Goal: Transaction & Acquisition: Purchase product/service

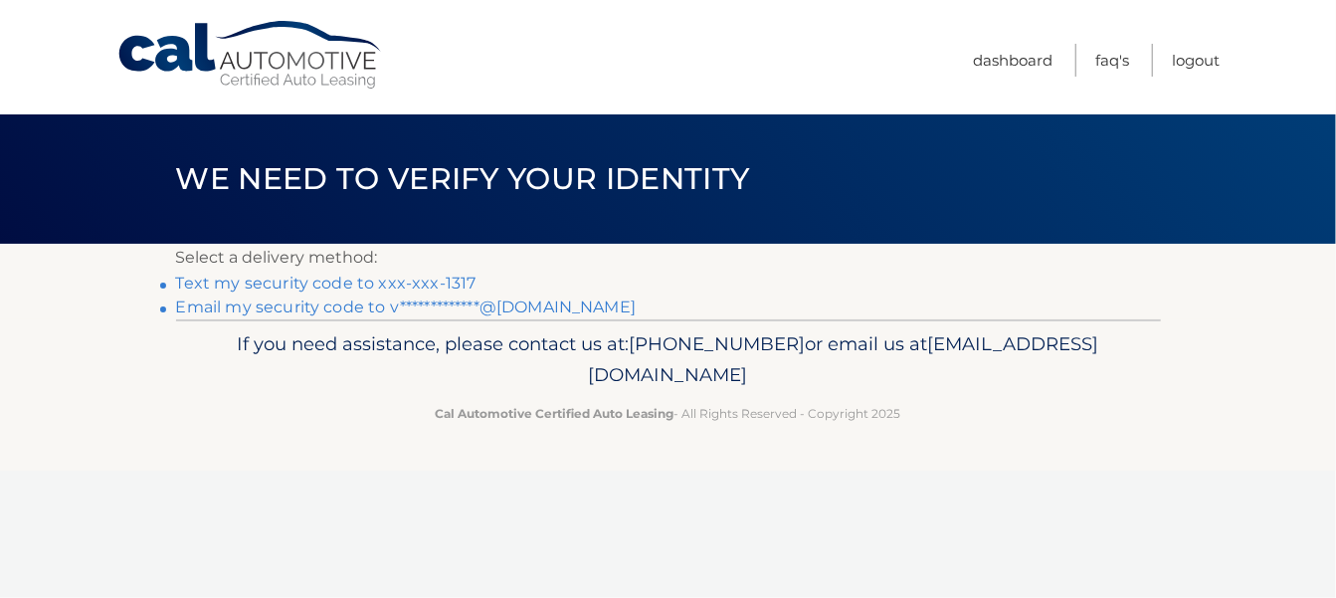
click at [269, 283] on link "Text my security code to xxx-xxx-1317" at bounding box center [326, 283] width 300 height 19
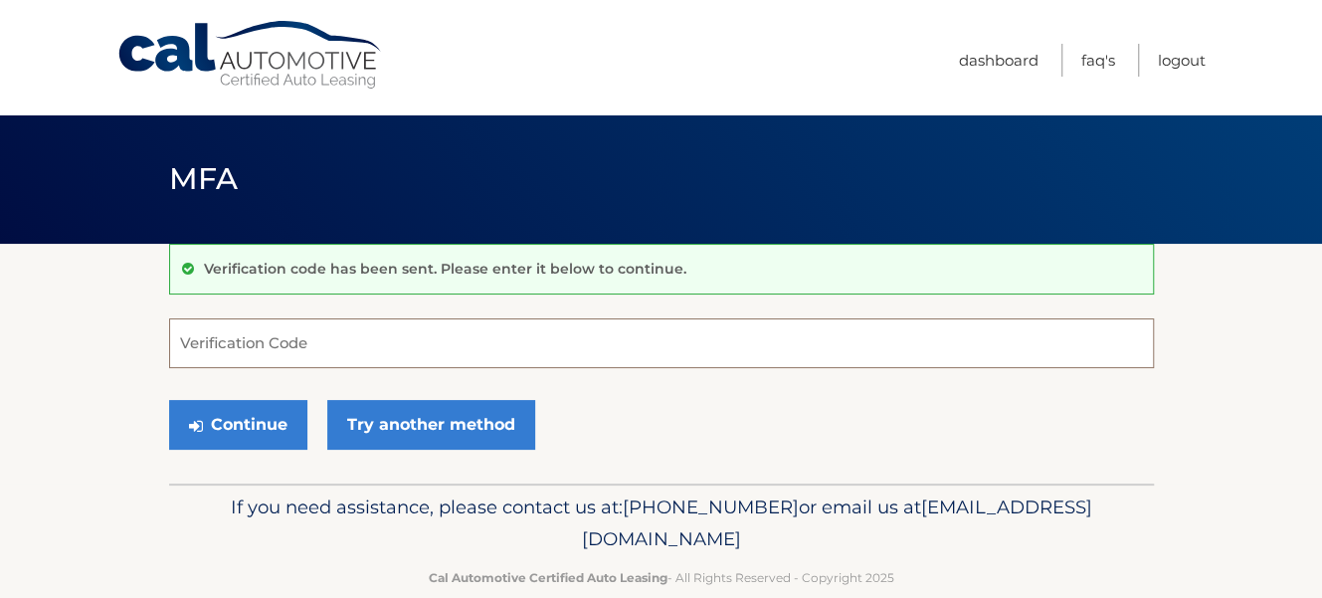
click at [264, 335] on input "Verification Code" at bounding box center [661, 343] width 985 height 50
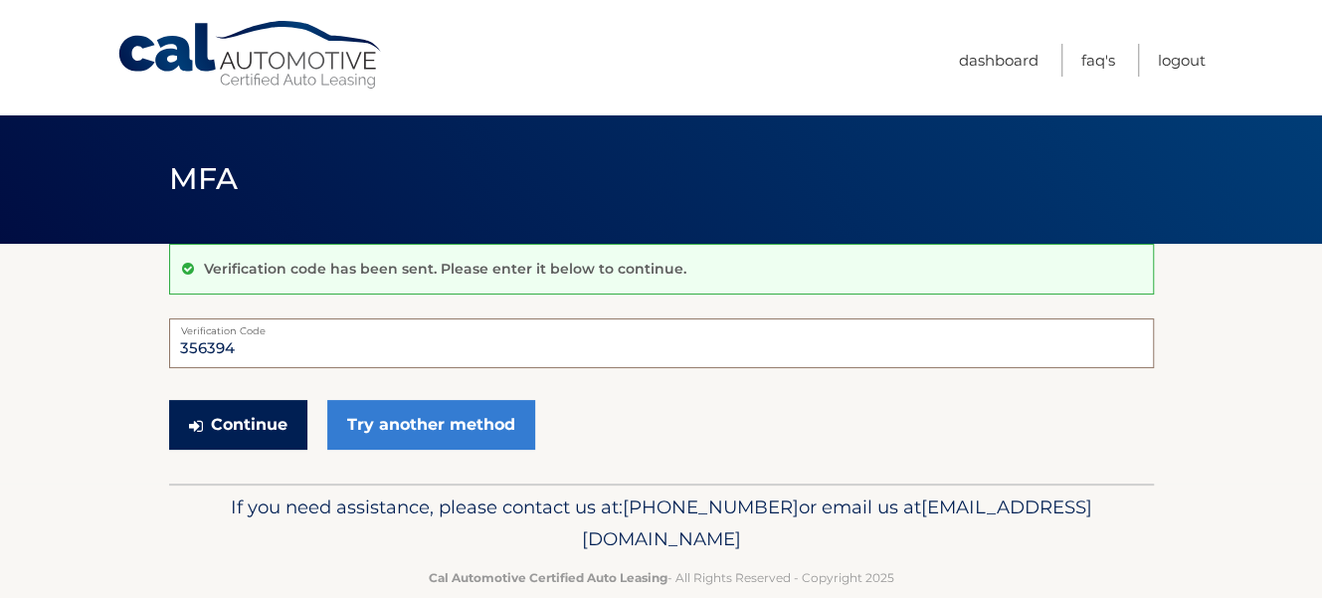
type input "356394"
click at [224, 412] on button "Continue" at bounding box center [238, 425] width 138 height 50
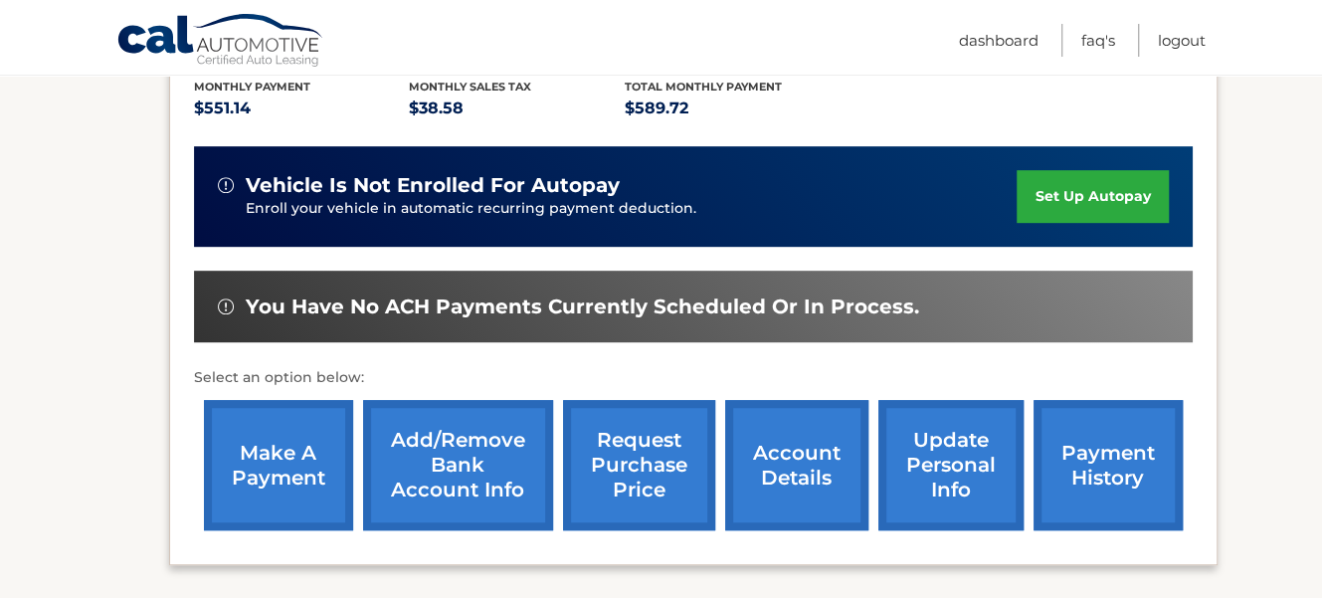
scroll to position [597, 0]
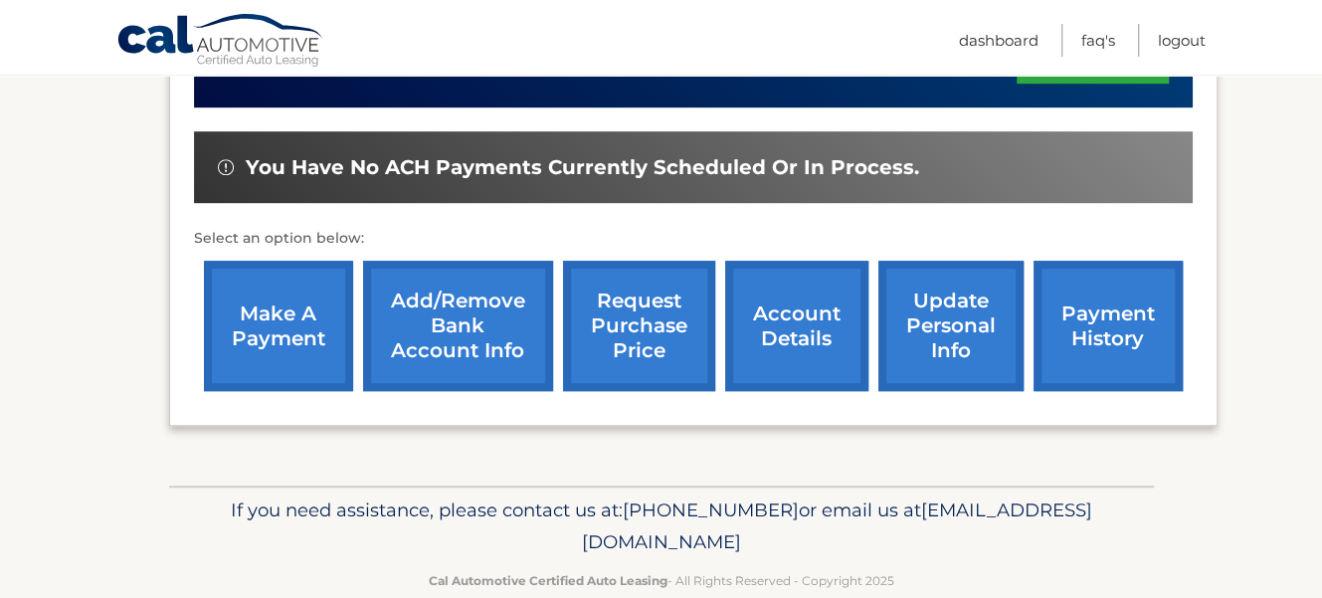
click at [272, 314] on link "make a payment" at bounding box center [278, 326] width 149 height 130
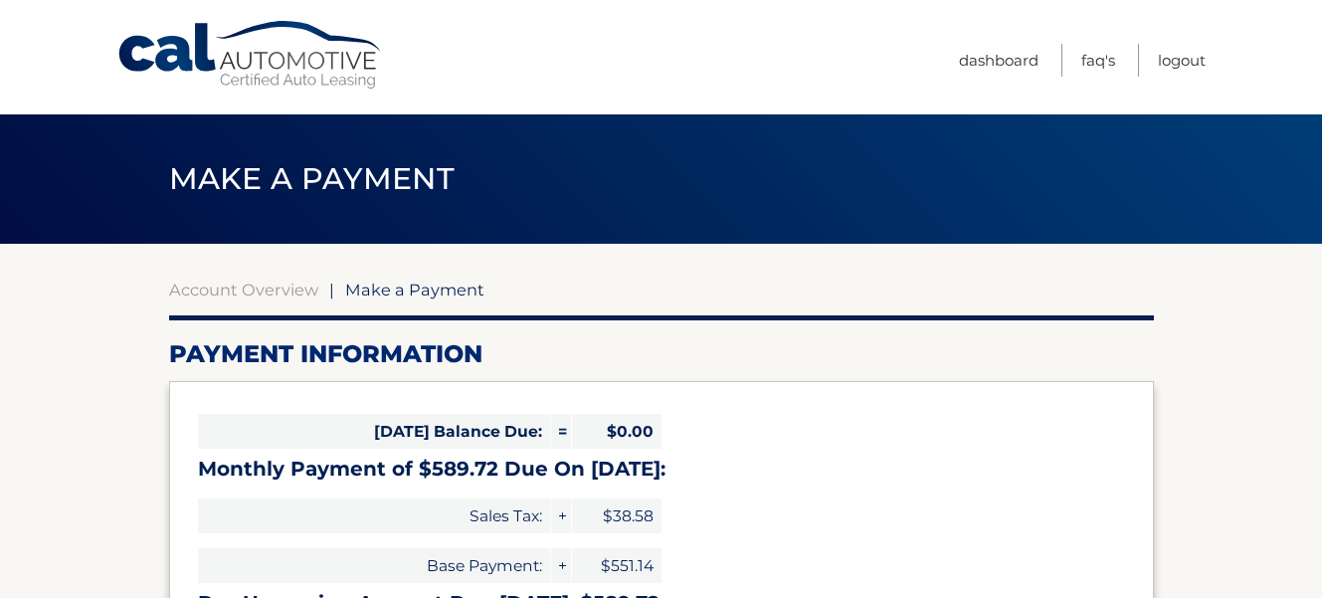
select select "ZDRjOGVjZGMtMDEzOS00NzIyLWE3M2QtZWRkZDcxZjY1YTY2"
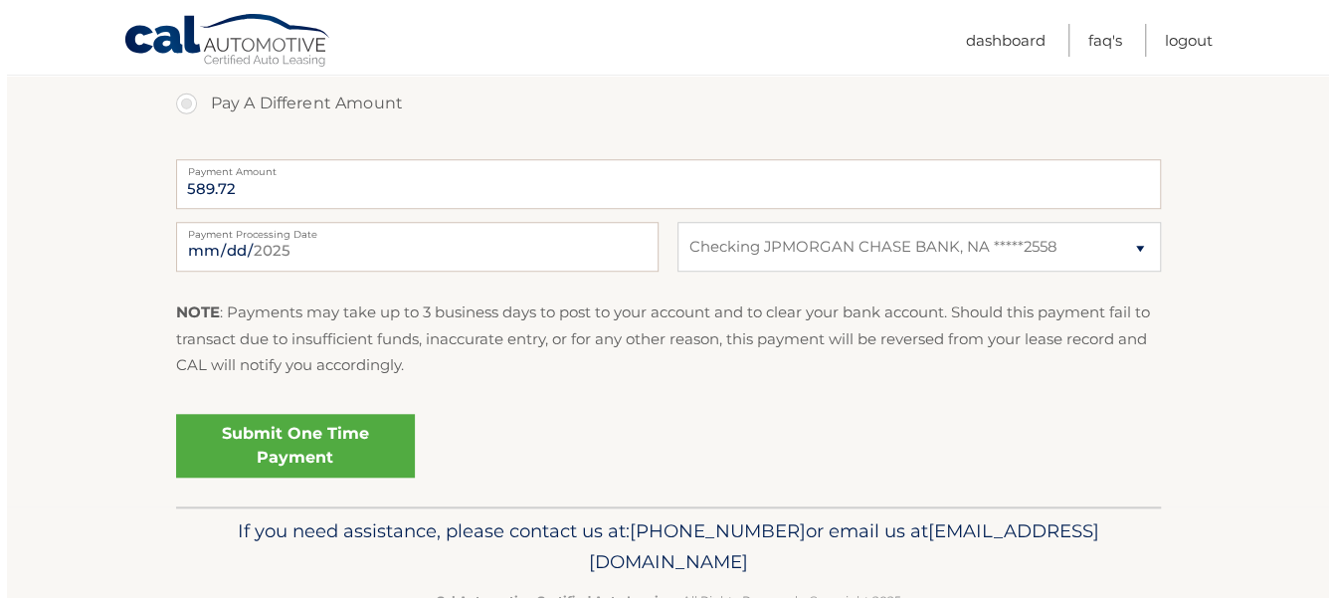
scroll to position [796, 0]
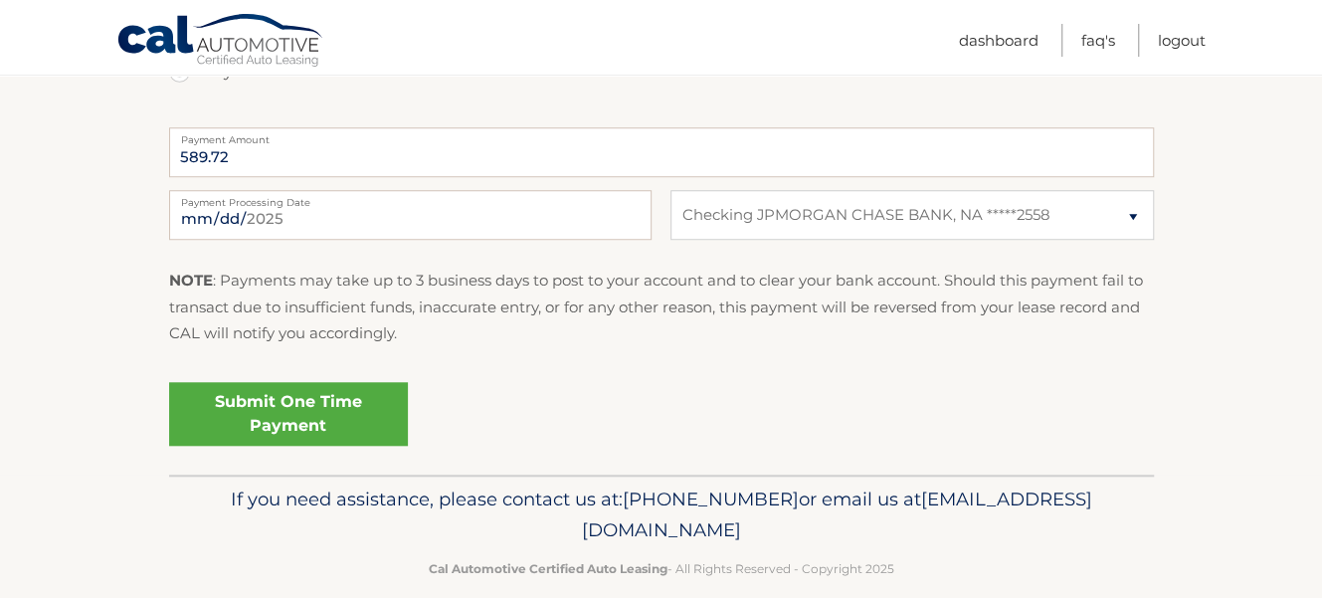
click at [321, 412] on link "Submit One Time Payment" at bounding box center [288, 414] width 239 height 64
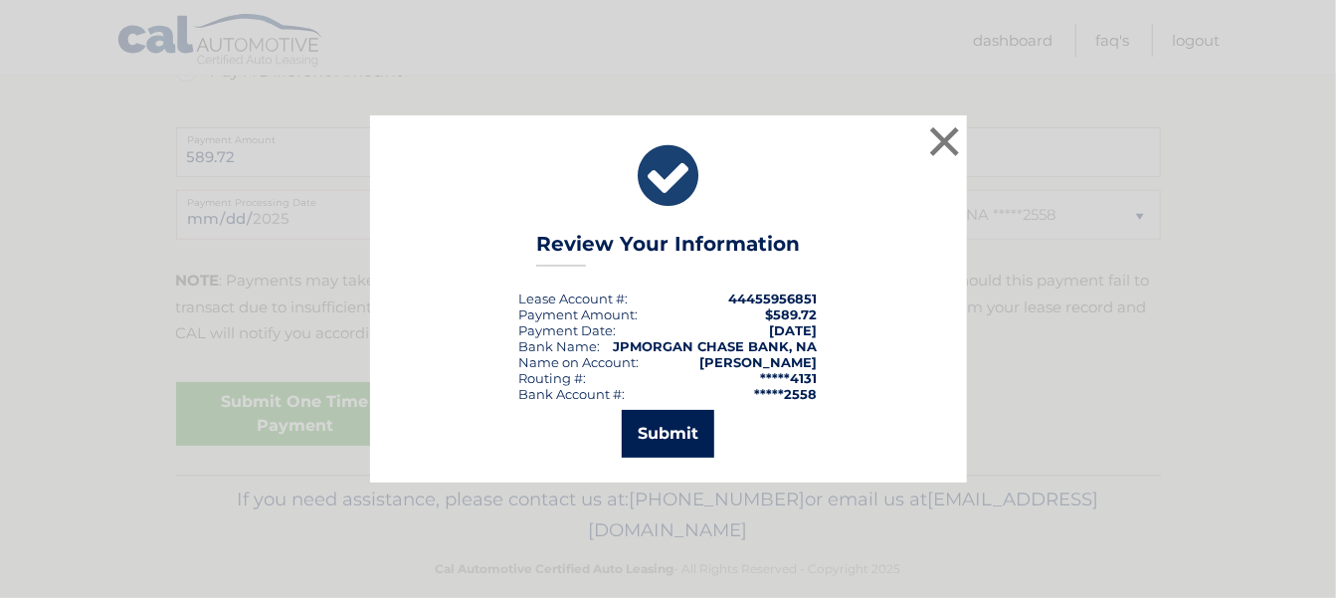
click at [667, 418] on button "Submit" at bounding box center [668, 434] width 92 height 48
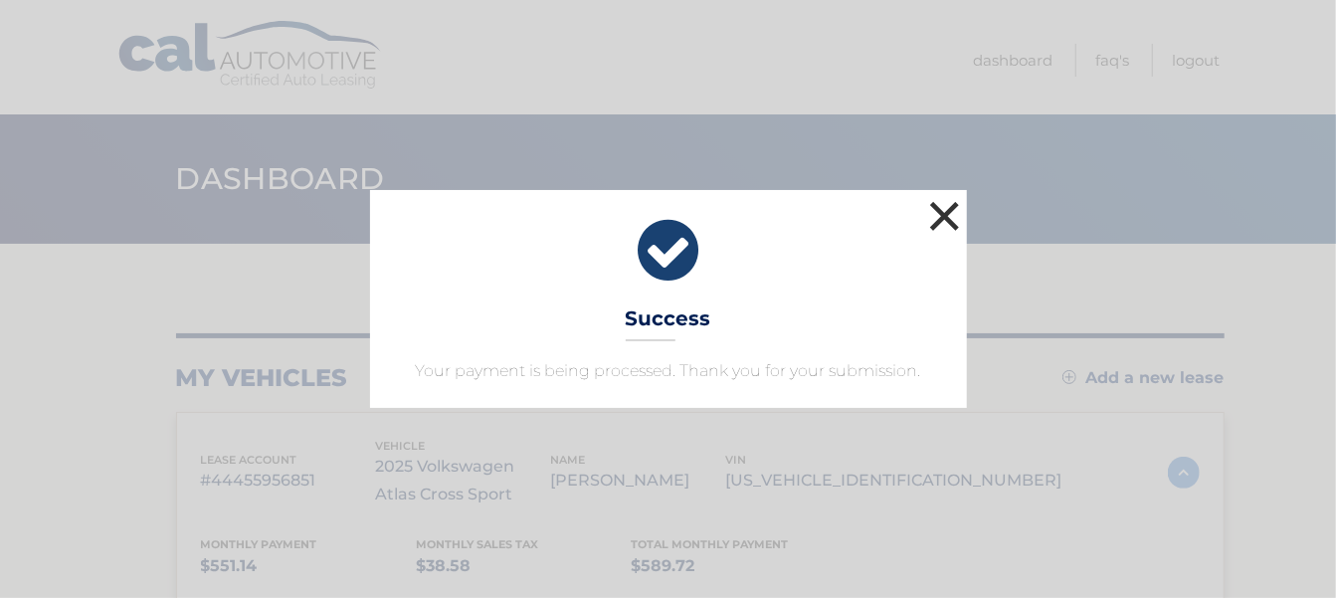
click at [949, 210] on button "×" at bounding box center [945, 216] width 40 height 40
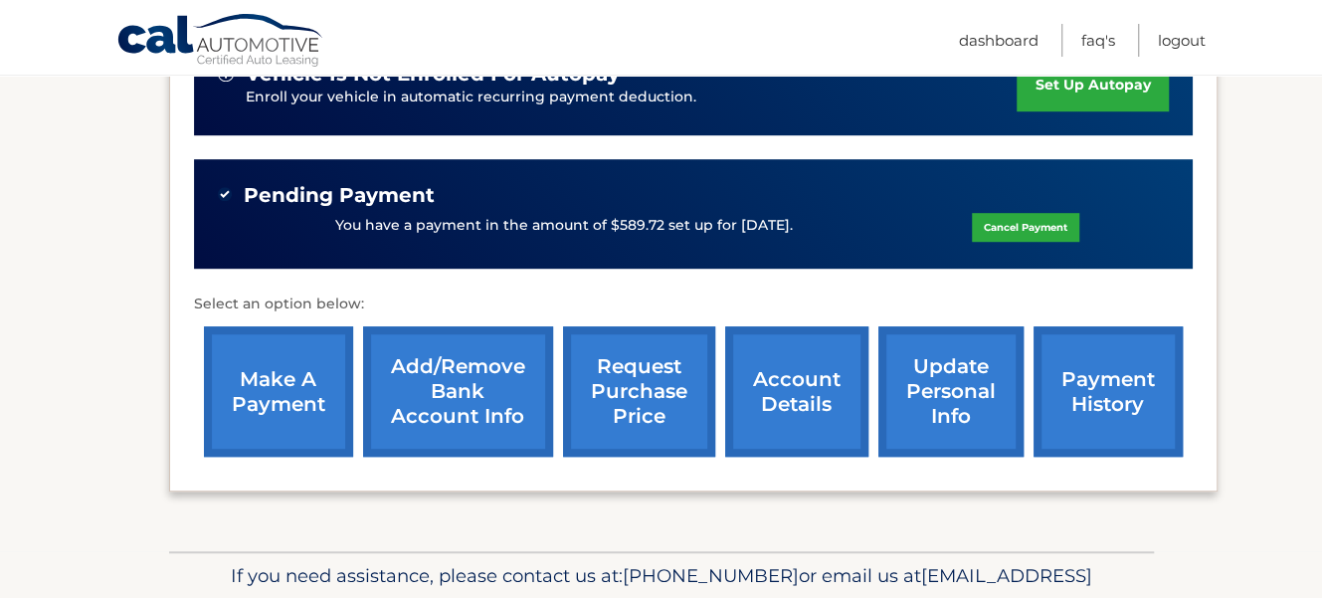
scroll to position [597, 0]
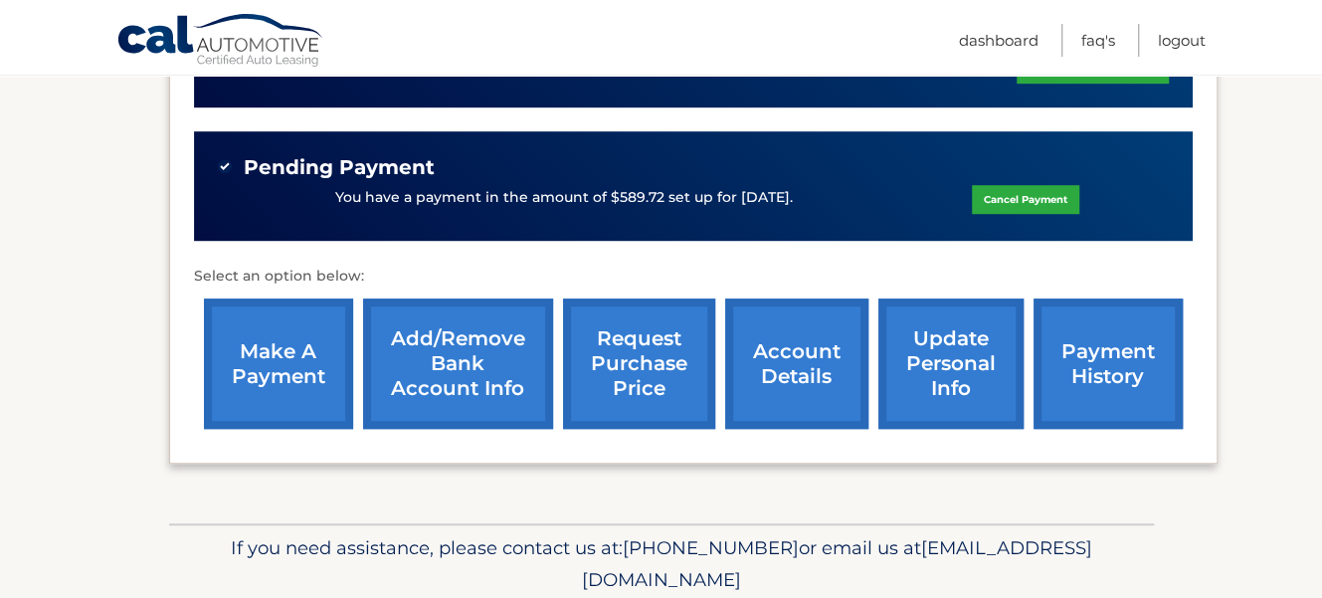
click at [1112, 351] on link "payment history" at bounding box center [1107, 363] width 149 height 130
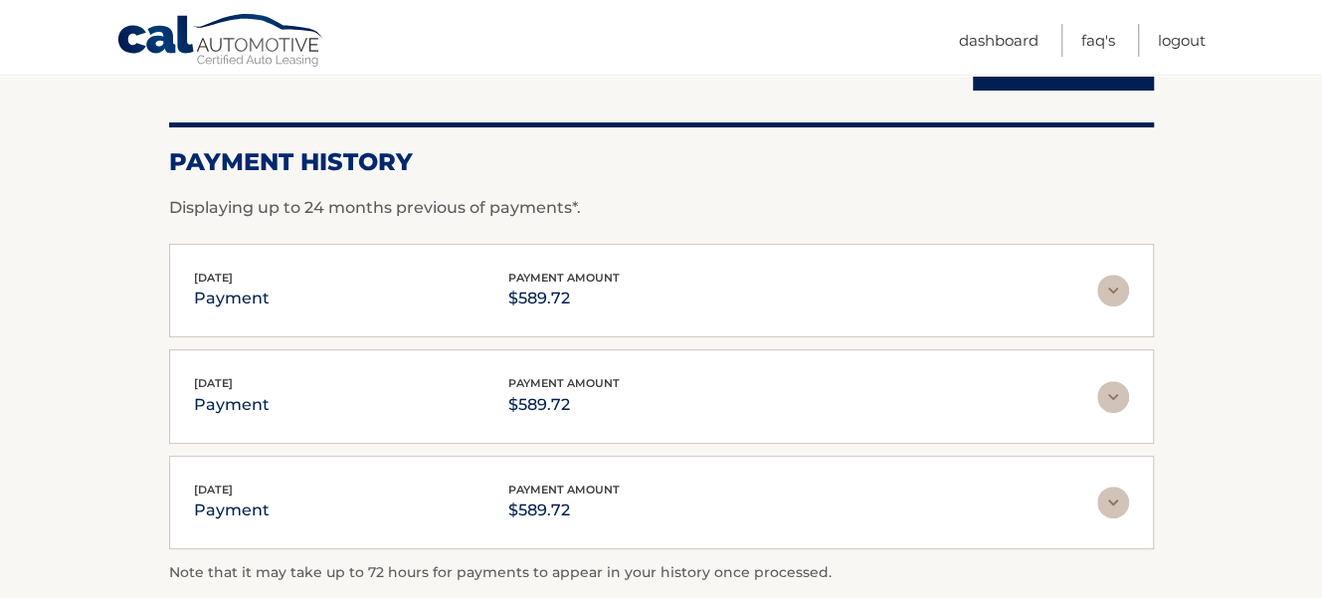
scroll to position [298, 0]
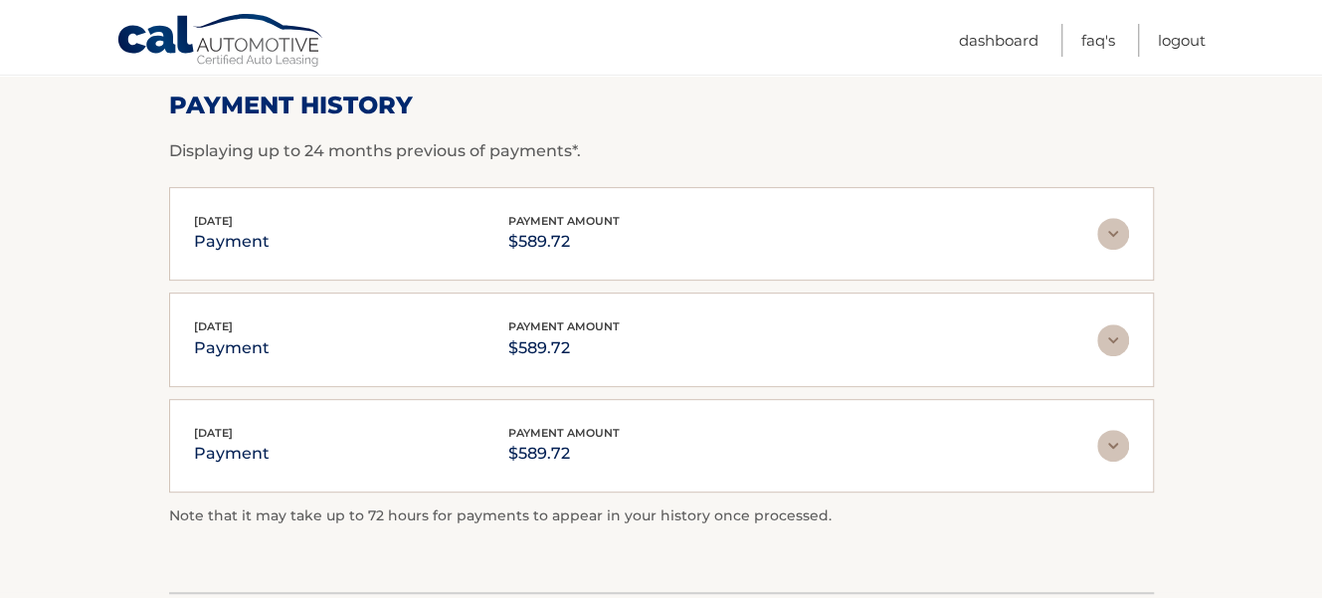
click at [1109, 228] on img at bounding box center [1113, 234] width 32 height 32
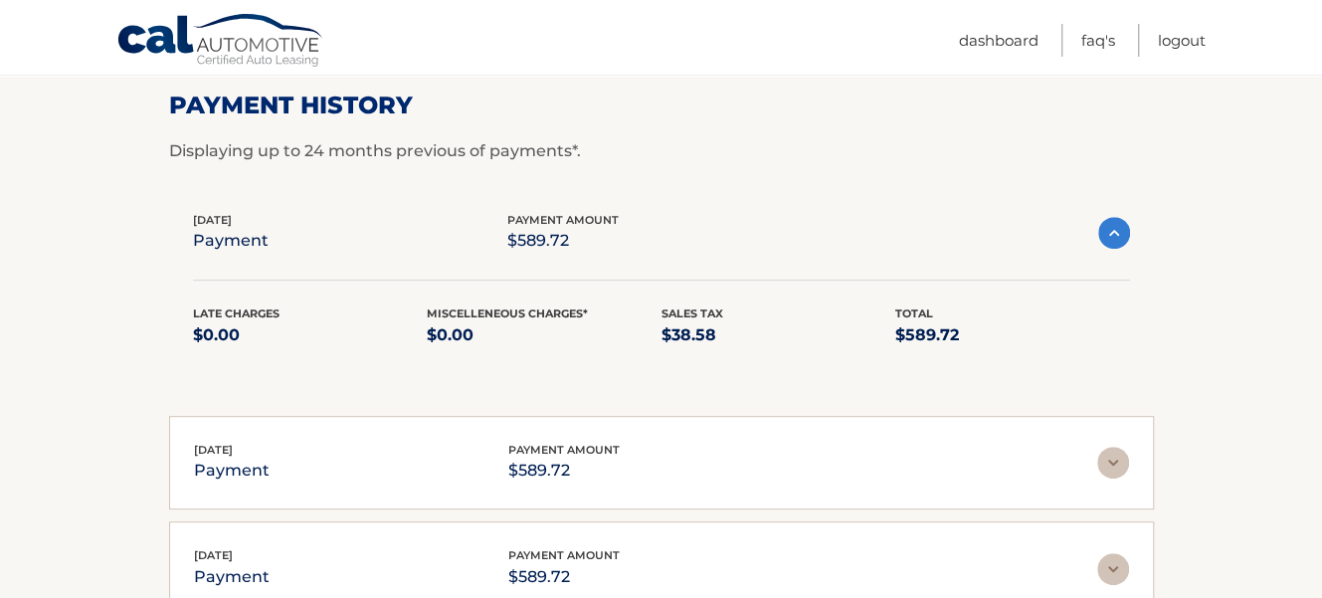
click at [1112, 229] on img at bounding box center [1114, 233] width 32 height 32
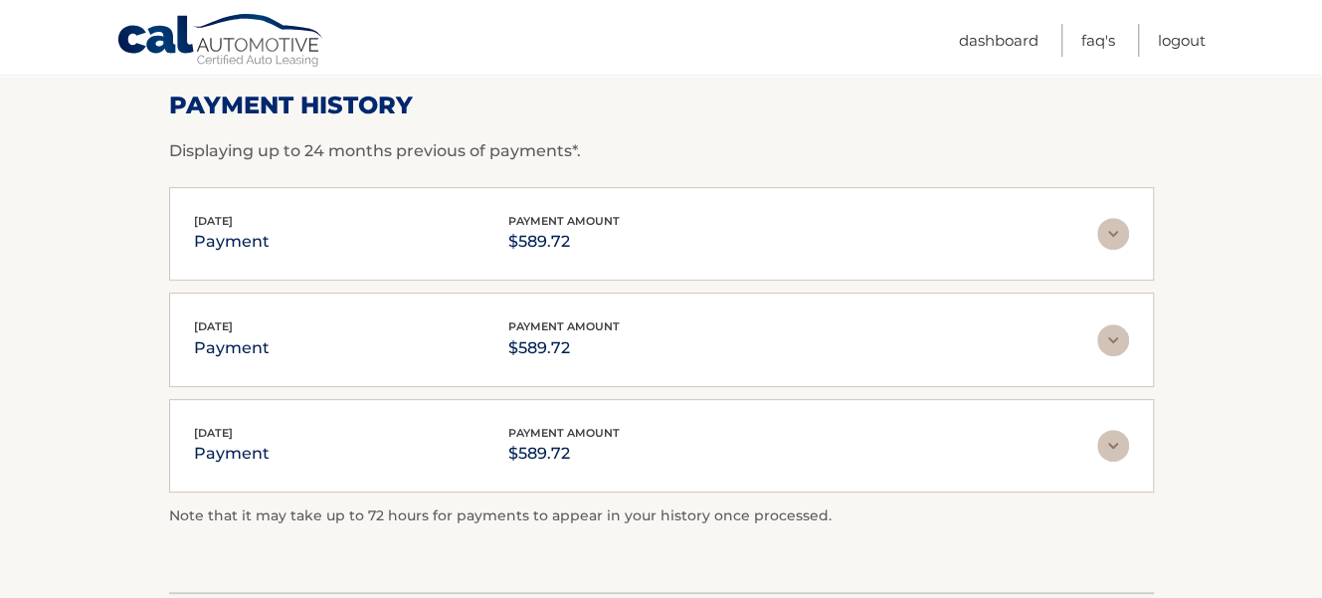
scroll to position [0, 0]
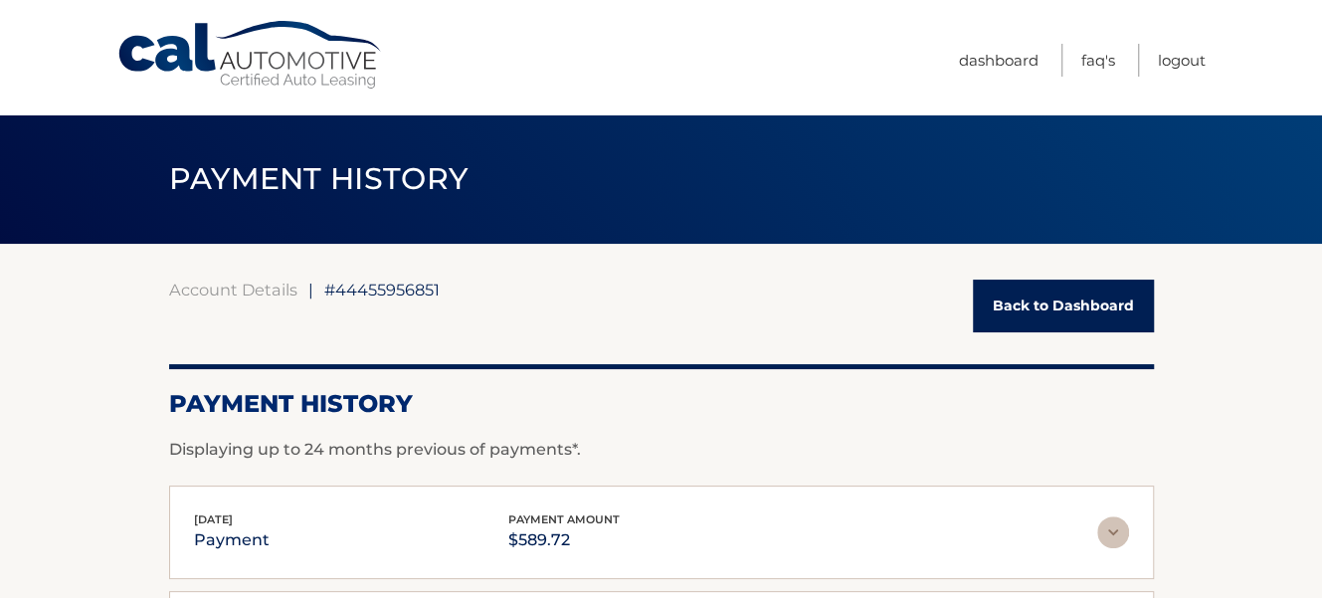
click at [1052, 302] on link "Back to Dashboard" at bounding box center [1063, 305] width 181 height 53
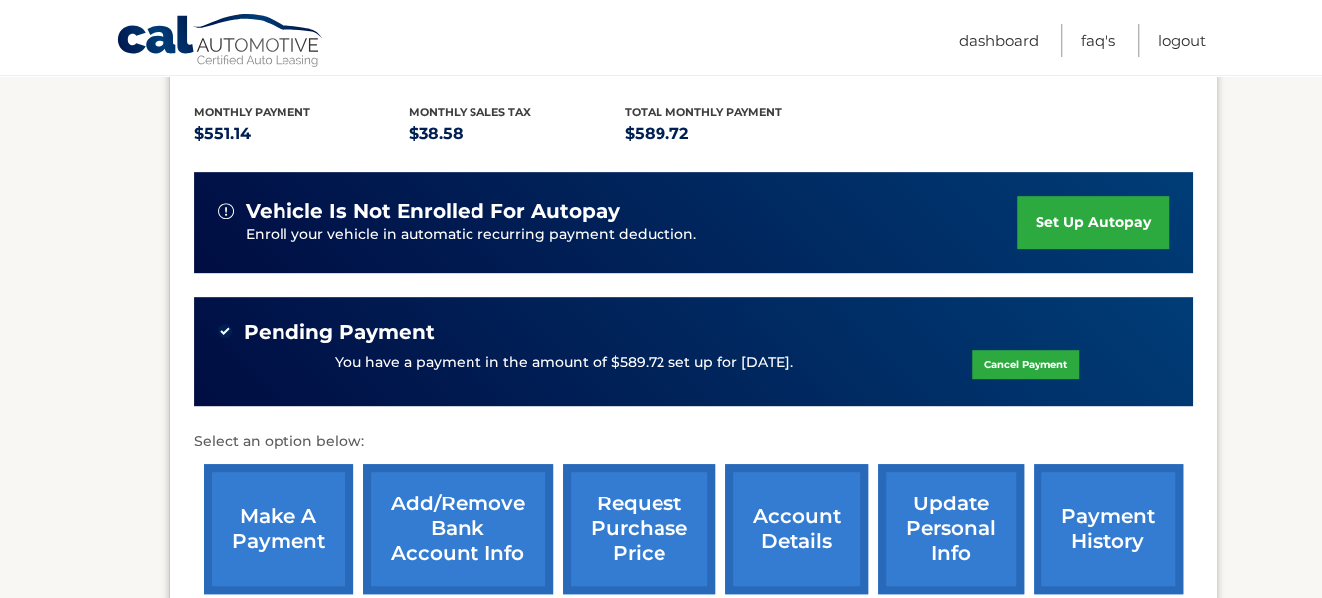
scroll to position [497, 0]
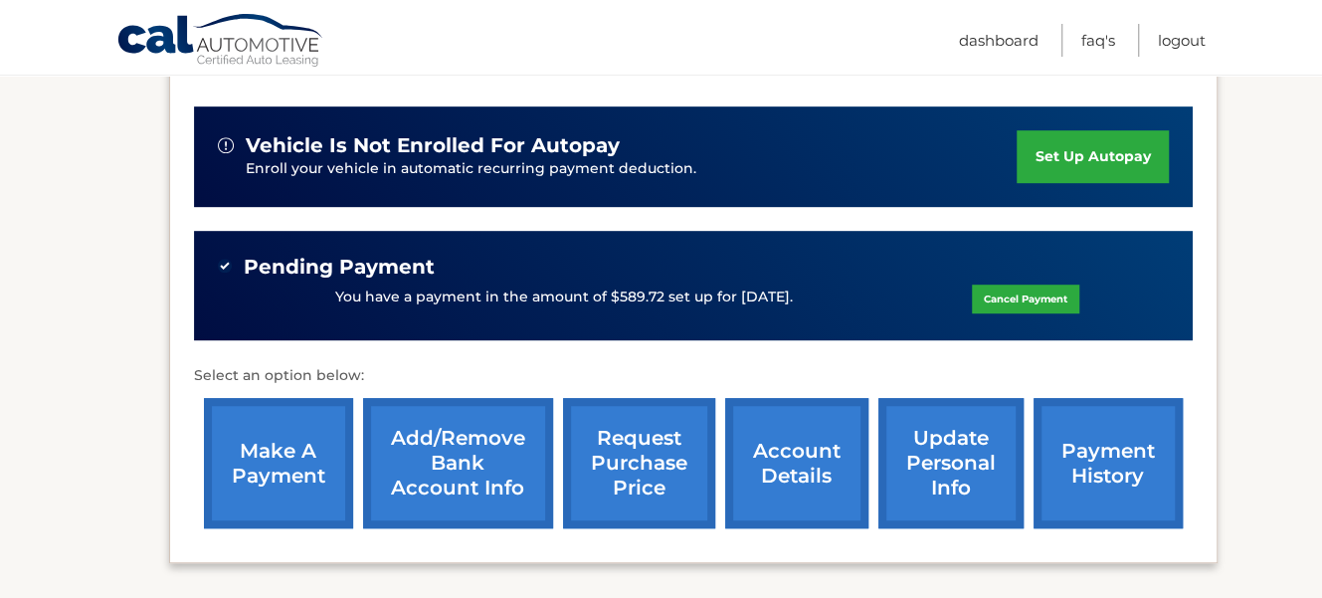
click at [778, 471] on link "account details" at bounding box center [796, 463] width 143 height 130
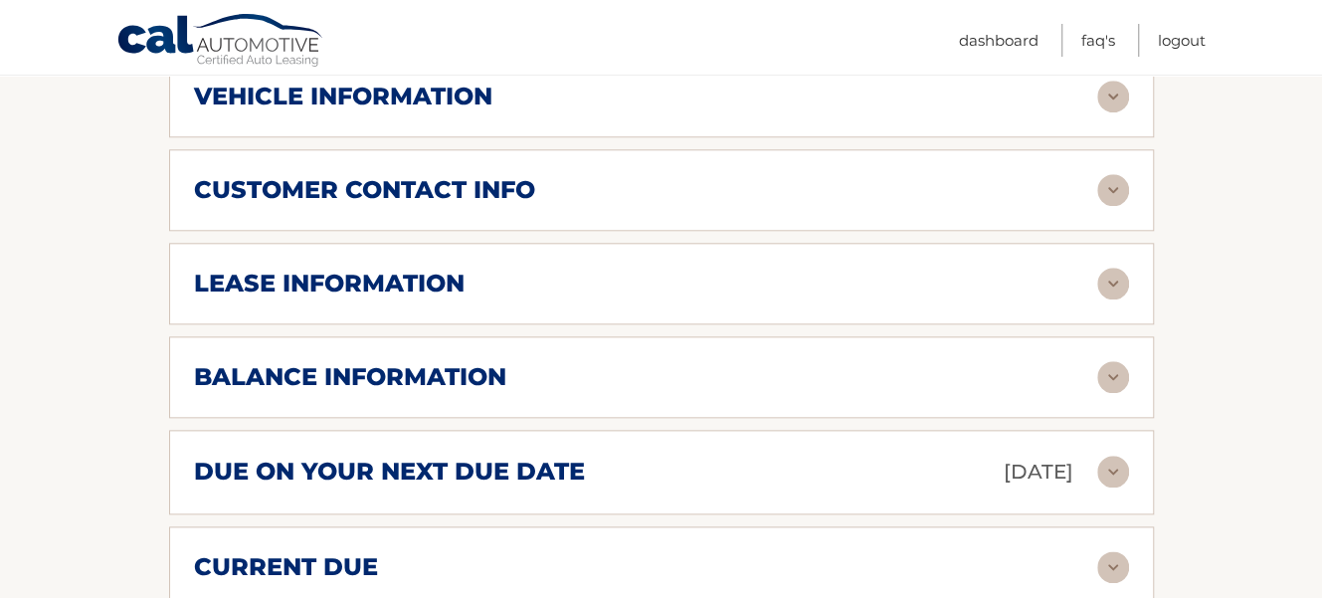
scroll to position [1094, 0]
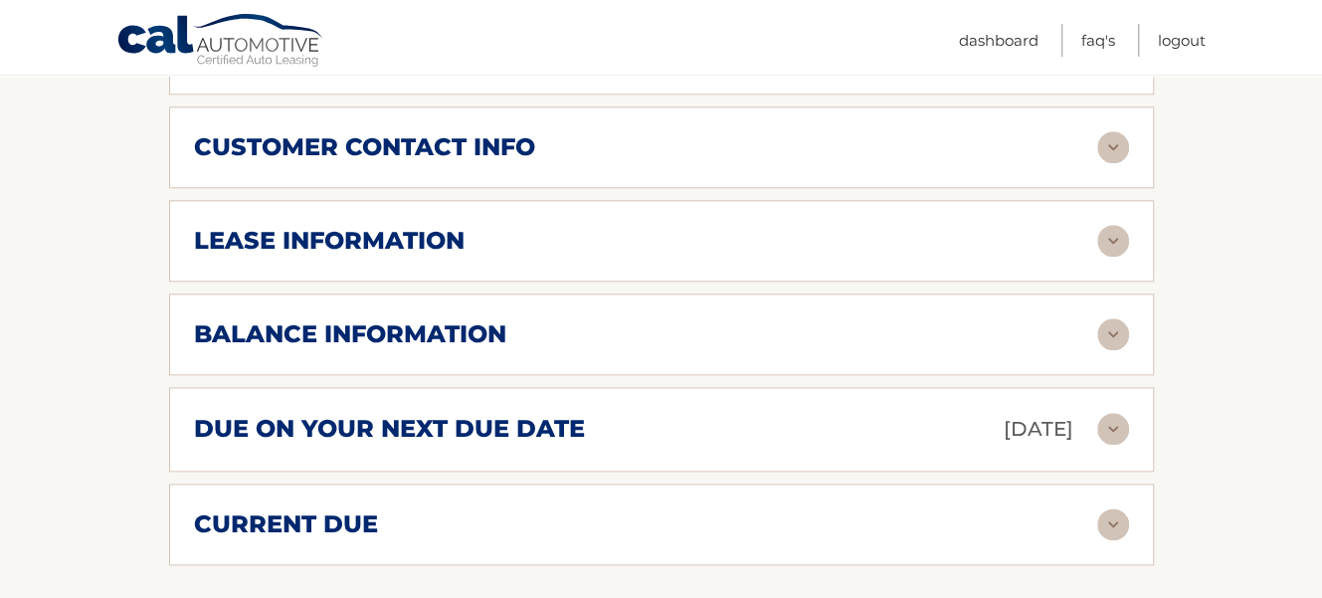
click at [504, 331] on h2 "balance information" at bounding box center [350, 334] width 312 height 30
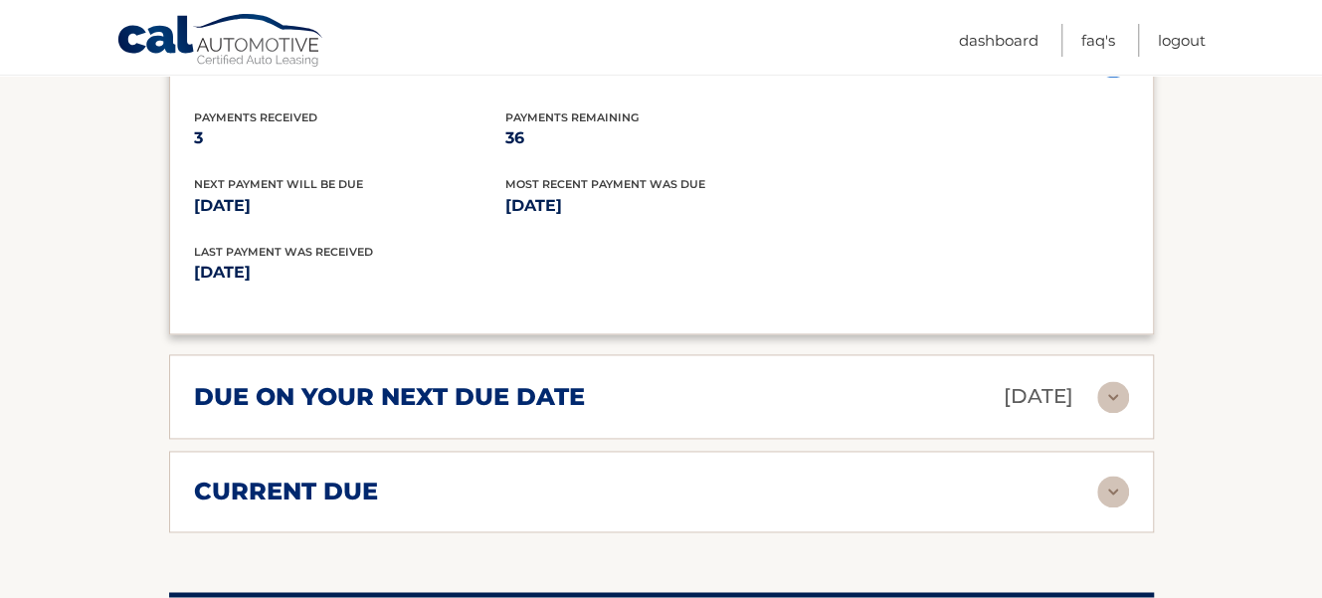
scroll to position [1492, 0]
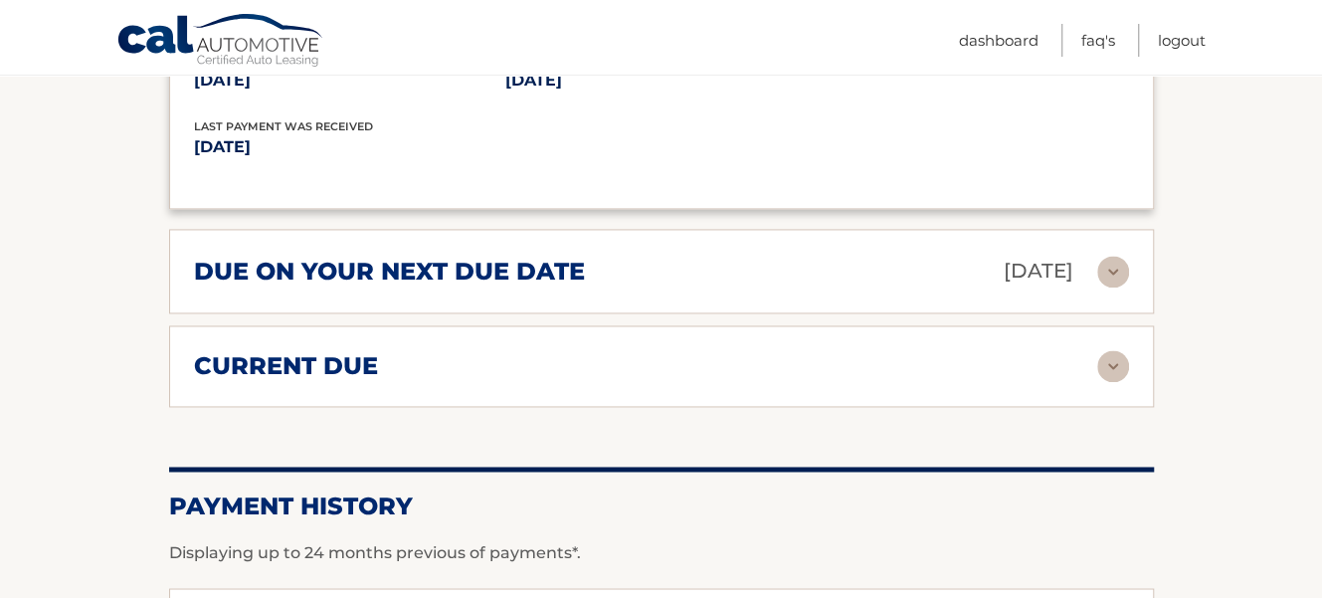
click at [555, 332] on div "current due Late Charges $0.00 Miscelleneous Charges* $0.00 Sales Tax $0.00 pay…" at bounding box center [661, 366] width 985 height 82
click at [1107, 360] on img at bounding box center [1113, 366] width 32 height 32
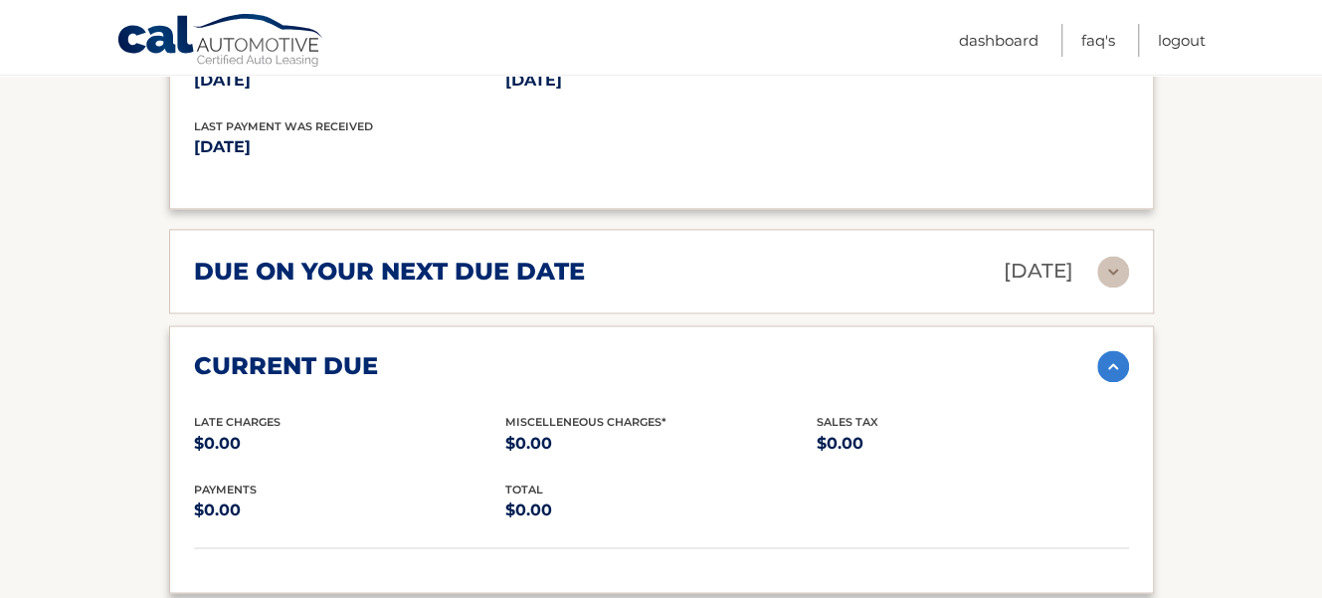
scroll to position [1392, 0]
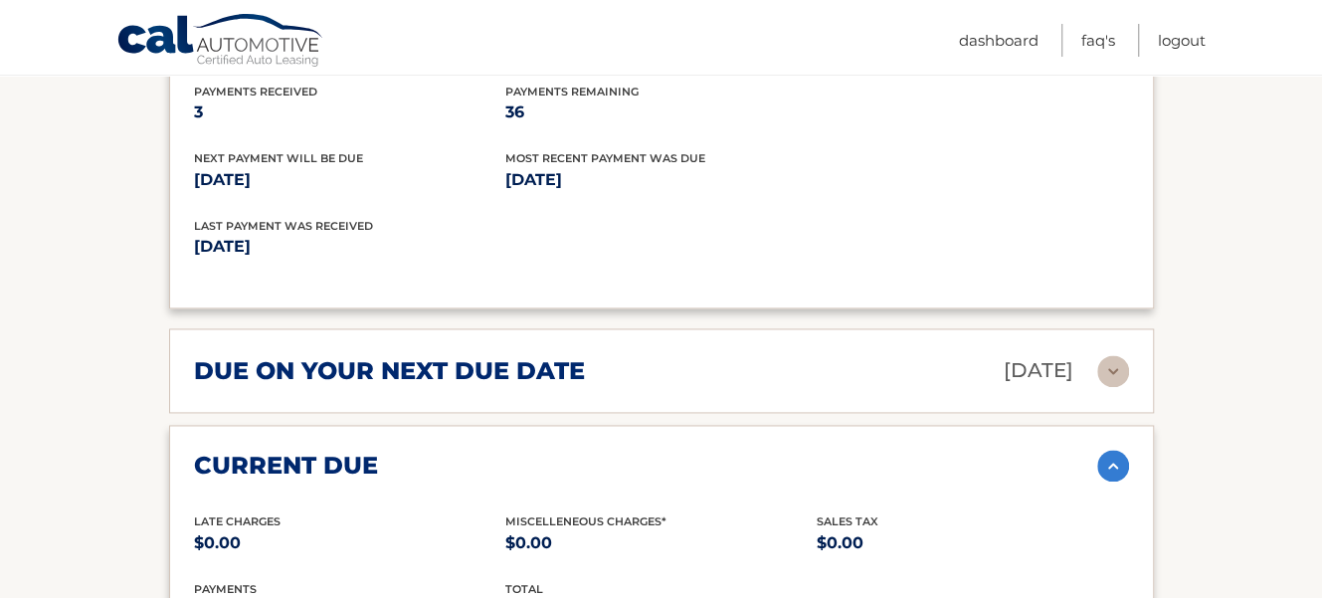
click at [1109, 361] on img at bounding box center [1113, 371] width 32 height 32
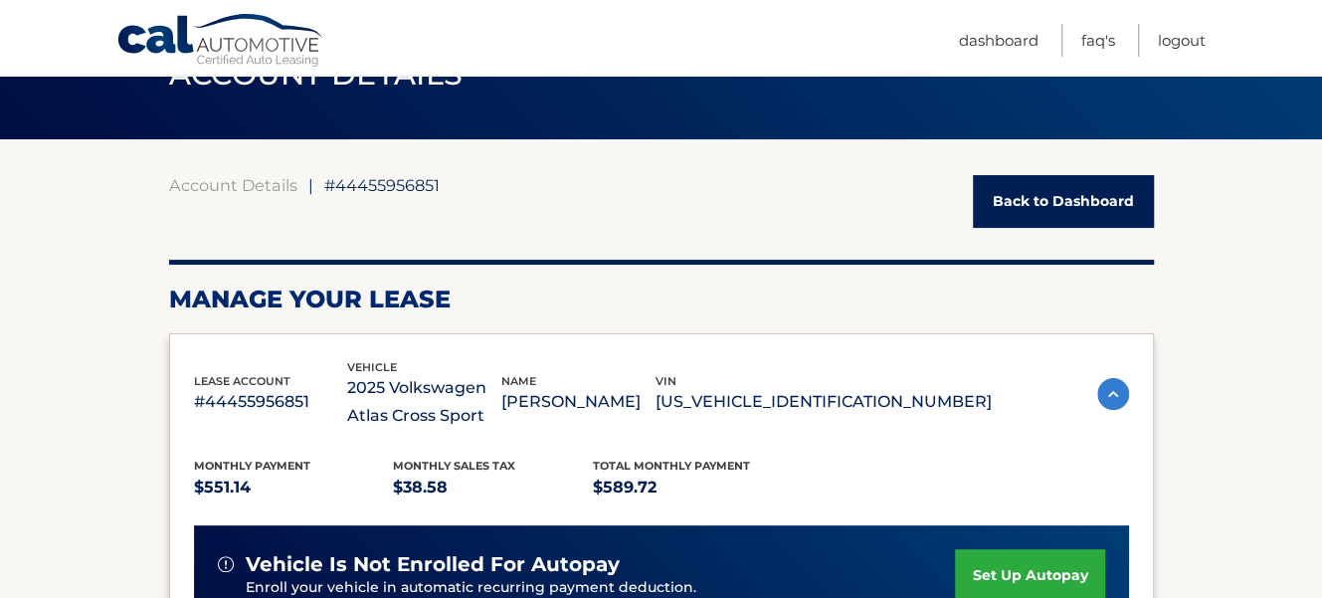
scroll to position [0, 0]
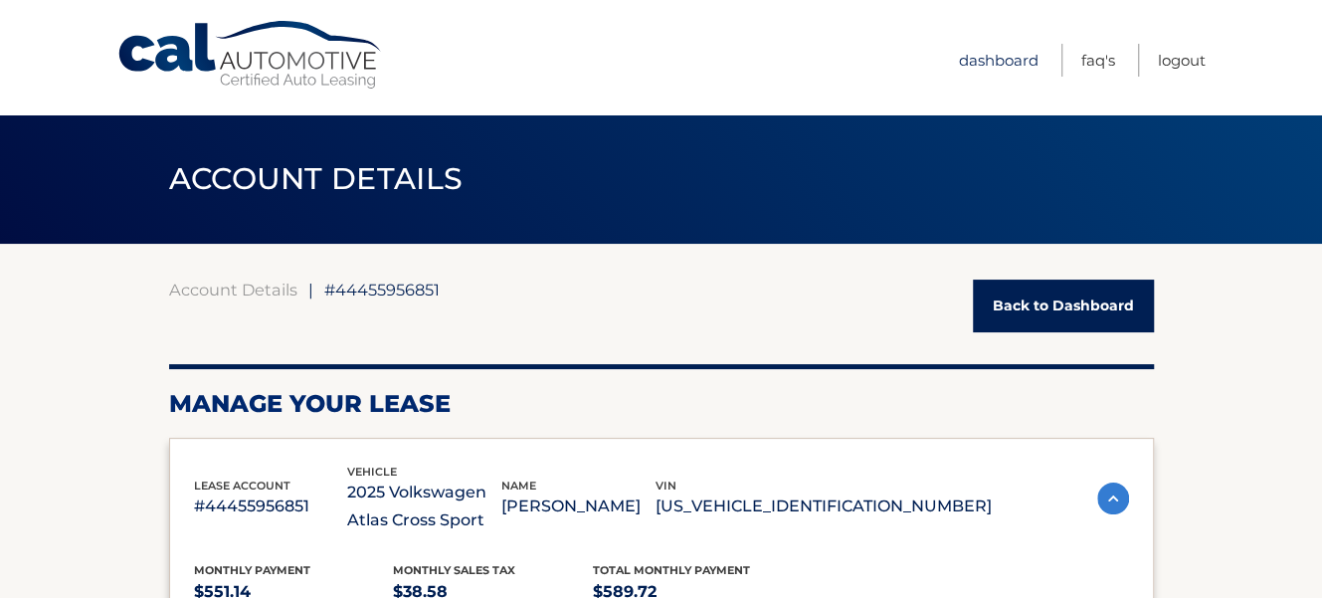
click at [995, 63] on link "Dashboard" at bounding box center [999, 60] width 80 height 33
